Goal: Information Seeking & Learning: Learn about a topic

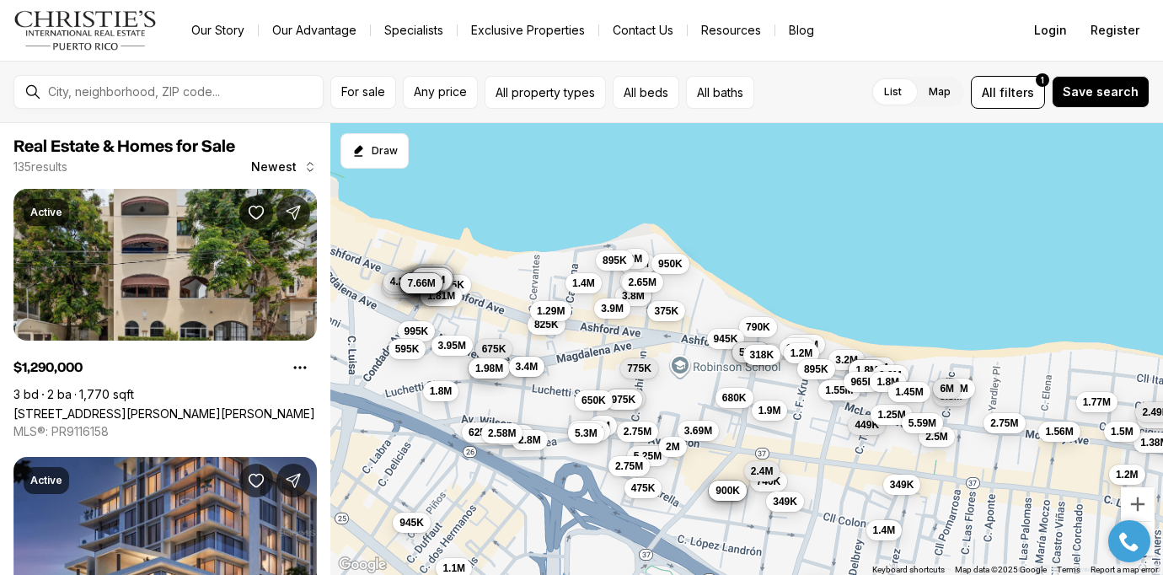
drag, startPoint x: 760, startPoint y: 384, endPoint x: 813, endPoint y: 429, distance: 69.4
click at [813, 429] on div "1.08M 5.8M 680K 975K 1.56M 5.25M 449K 1.9M 3.69M 2.5M 1.7M 1.53M 740K 1.77M 1.2…" at bounding box center [746, 349] width 833 height 453
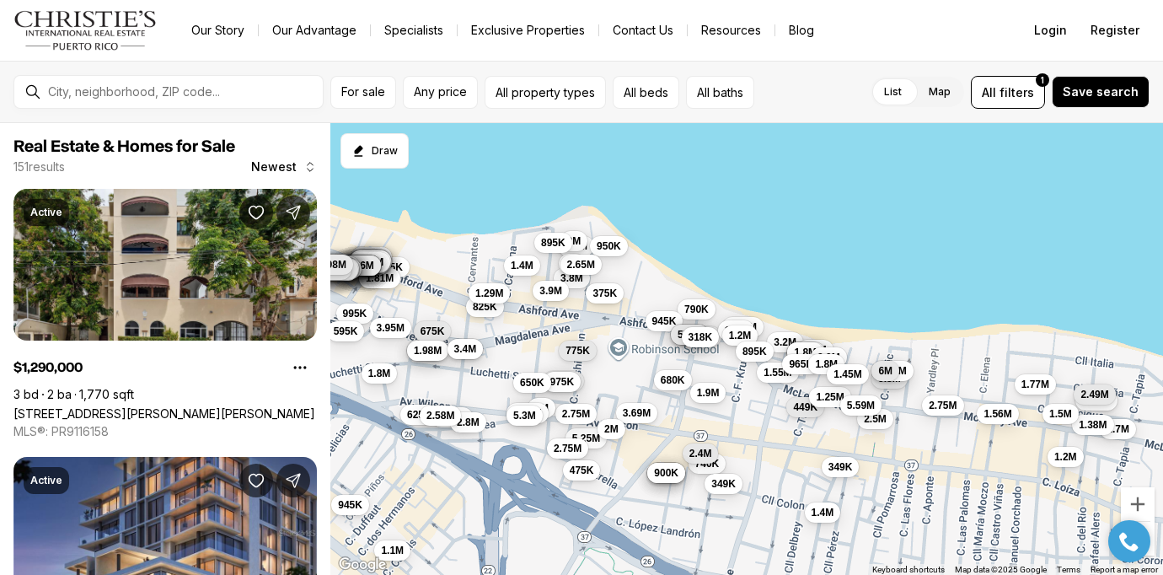
drag, startPoint x: 805, startPoint y: 443, endPoint x: 745, endPoint y: 426, distance: 62.4
click at [745, 426] on div "1.08M 5.8M 680K 975K 1.56M 5.25M 449K 1.9M 3.69M 2.5M 1.7M 740K 1.77M 1.2M 349K…" at bounding box center [746, 349] width 833 height 453
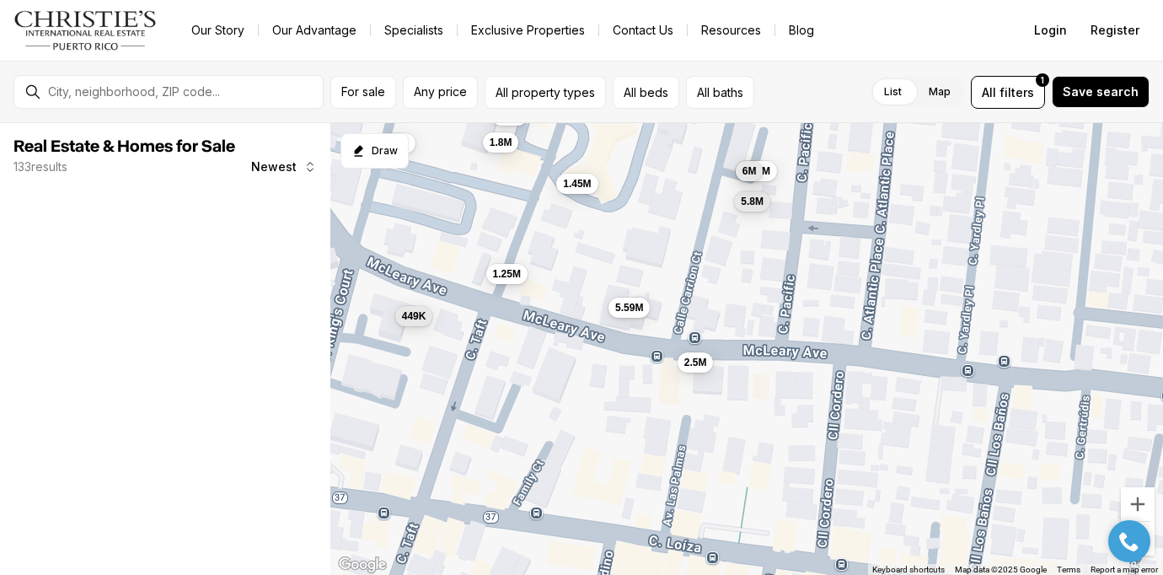
drag, startPoint x: 982, startPoint y: 452, endPoint x: 689, endPoint y: 387, distance: 300.4
click at [689, 387] on div "5.8M 449K 2.5M 1.25M 5.59M 610K 1.9M 645K 625K 895K 1.8M 5.88M 6M 2.9M 1.55M 96…" at bounding box center [746, 349] width 833 height 453
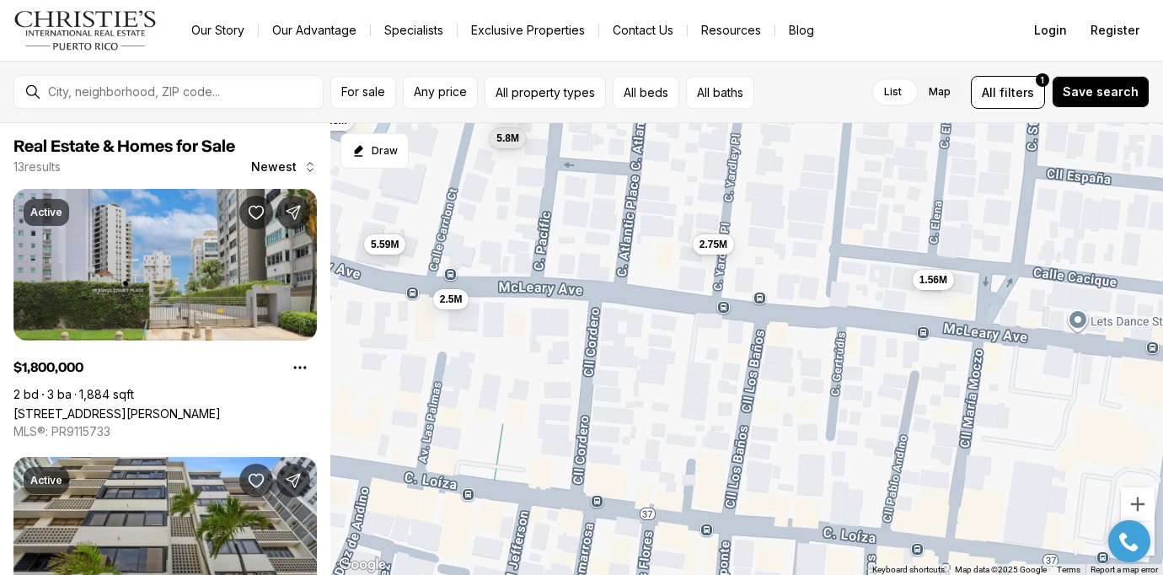
drag, startPoint x: 879, startPoint y: 401, endPoint x: 649, endPoint y: 341, distance: 237.7
click at [649, 341] on div "5.8M 449K 2.5M 1.25M 5.59M 5.88M 6M 965K 1.8M 1.45M 1.56M 2.75M 349K" at bounding box center [746, 349] width 833 height 453
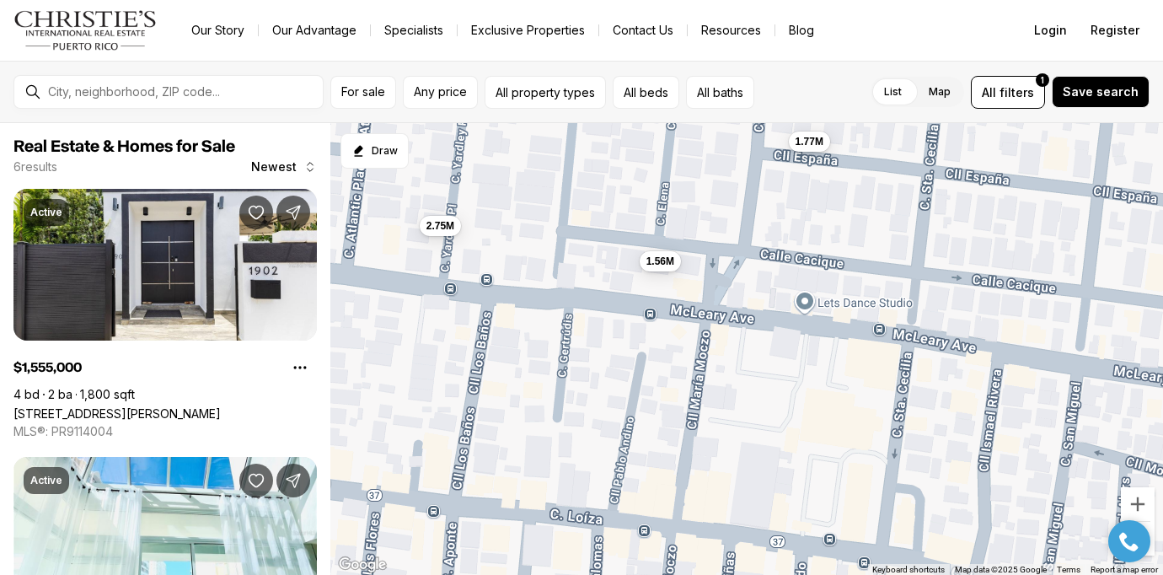
drag, startPoint x: 898, startPoint y: 362, endPoint x: 585, endPoint y: 344, distance: 313.2
click at [585, 344] on div "5.8M 2.5M 5.59M 1.56M 2.75M 1.77M" at bounding box center [746, 349] width 833 height 453
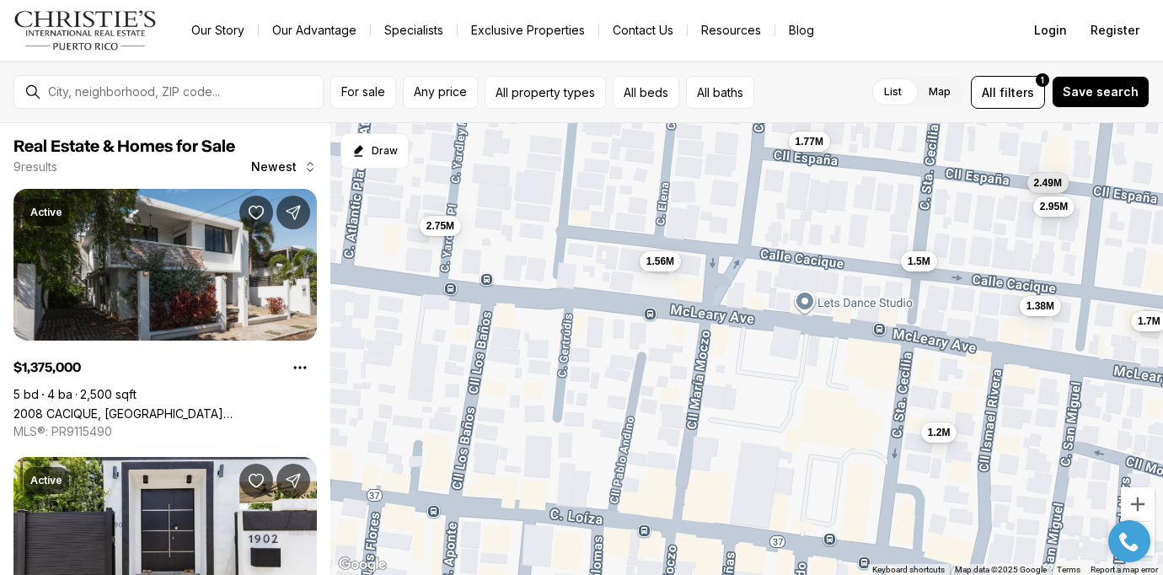
drag, startPoint x: 887, startPoint y: 368, endPoint x: 667, endPoint y: 356, distance: 220.3
click at [667, 356] on div "1.56M 2.75M 1.77M 1.38M 1.7M 1.5M 2.49M 2.95M 1.2M" at bounding box center [746, 349] width 833 height 453
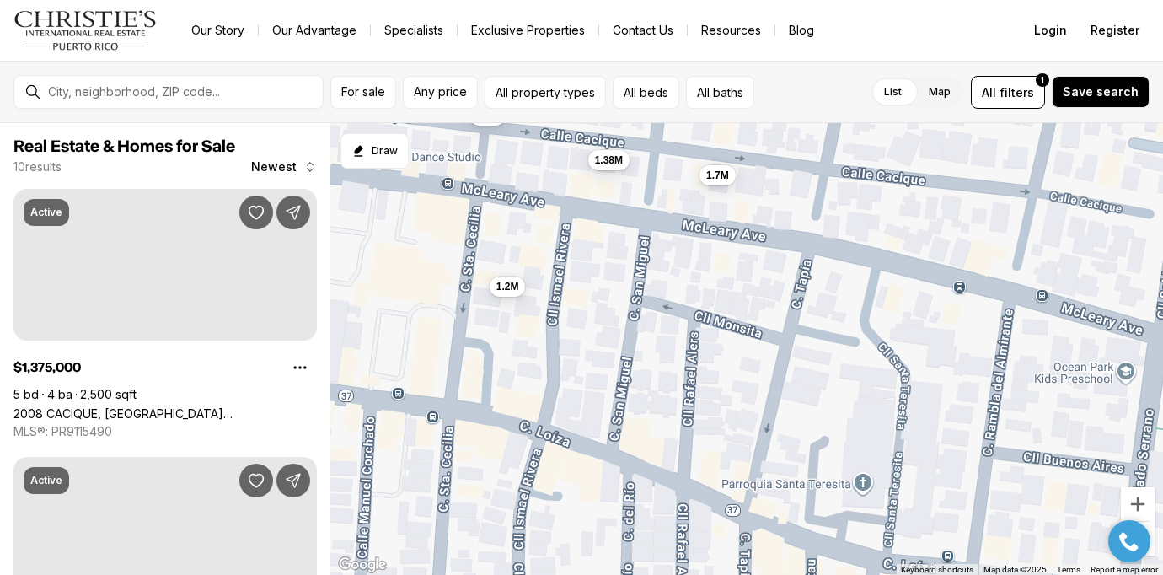
drag, startPoint x: 822, startPoint y: 425, endPoint x: 920, endPoint y: 316, distance: 146.8
click at [920, 316] on div "1.38M 1.7M 1.5M 2.49M 2.95M 1.2M" at bounding box center [746, 349] width 833 height 453
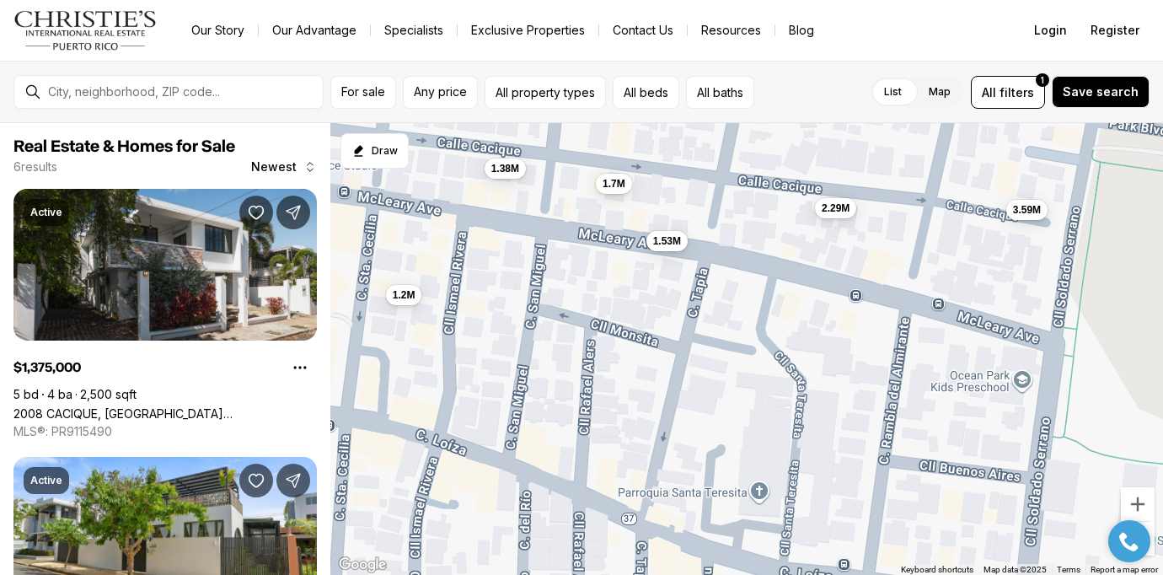
drag, startPoint x: 955, startPoint y: 326, endPoint x: 850, endPoint y: 335, distance: 105.7
click at [850, 335] on div "1.38M 1.7M 1.2M 1.53M 2.29M 3.59M" at bounding box center [746, 349] width 833 height 453
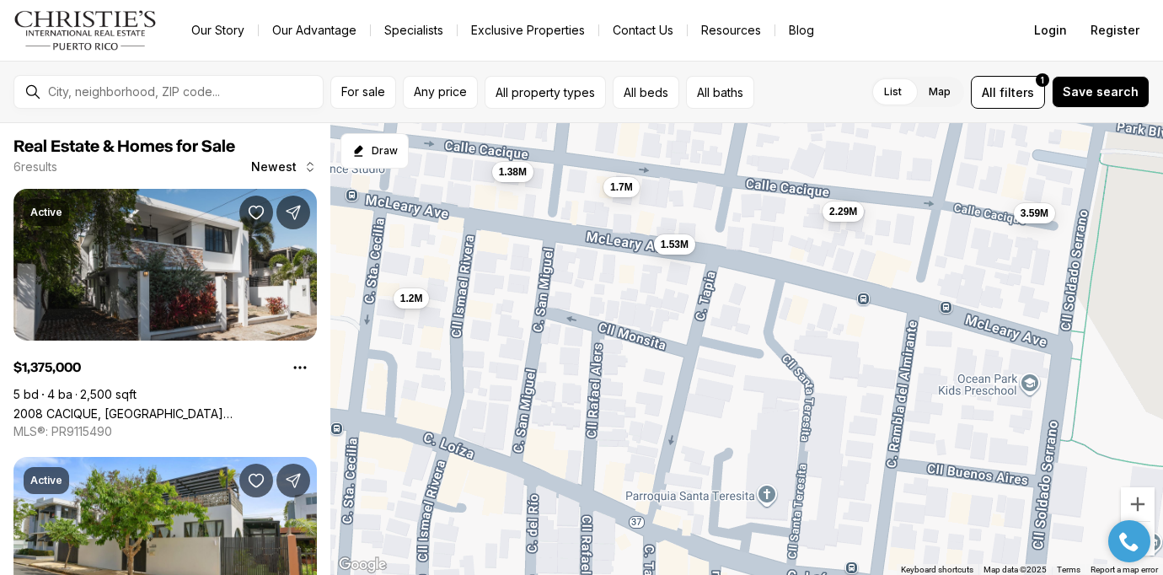
click at [855, 268] on div "1.38M 1.7M 1.2M 1.53M 2.29M 3.59M" at bounding box center [746, 349] width 833 height 453
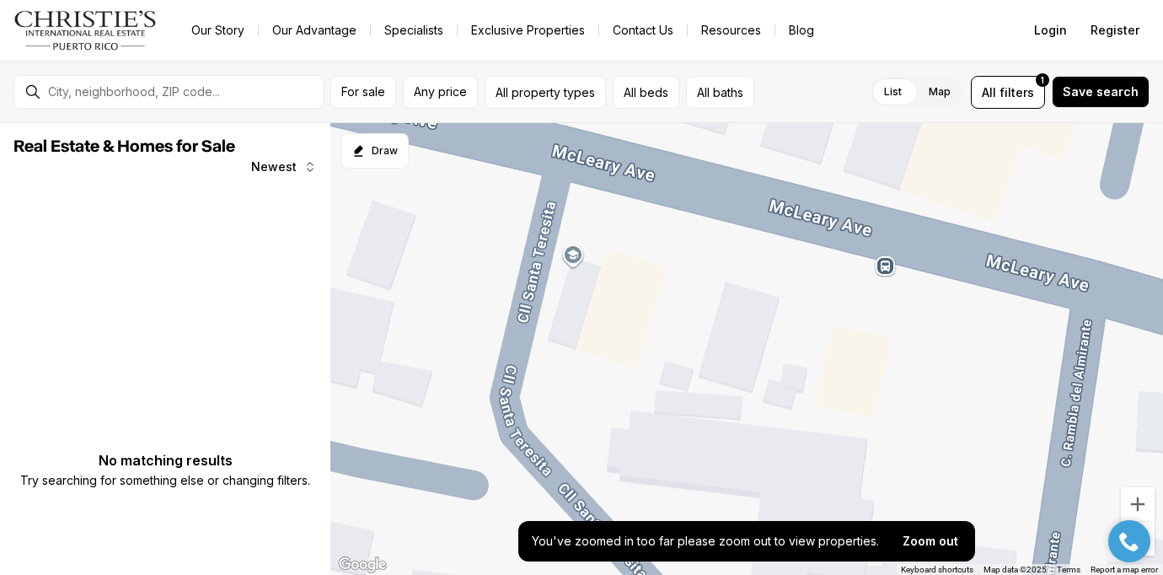
drag, startPoint x: 833, startPoint y: 255, endPoint x: 751, endPoint y: 344, distance: 121.1
click at [751, 344] on div at bounding box center [746, 349] width 833 height 453
